Goal: Find specific page/section: Find specific page/section

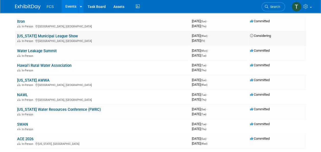
scroll to position [128, 0]
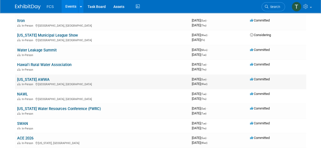
click at [30, 80] on link "[US_STATE] AWWA" at bounding box center [33, 79] width 32 height 5
click at [25, 93] on link "NAWL" at bounding box center [22, 94] width 11 height 5
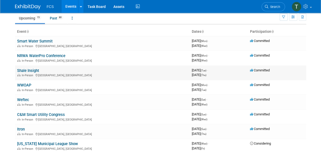
scroll to position [0, 0]
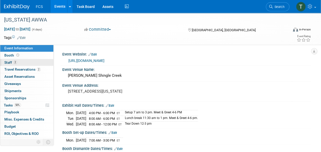
click at [5, 63] on span "Staff 2" at bounding box center [10, 62] width 13 height 4
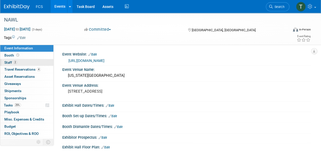
click at [7, 62] on span "Staff 2" at bounding box center [10, 62] width 13 height 4
